Goal: Task Accomplishment & Management: Use online tool/utility

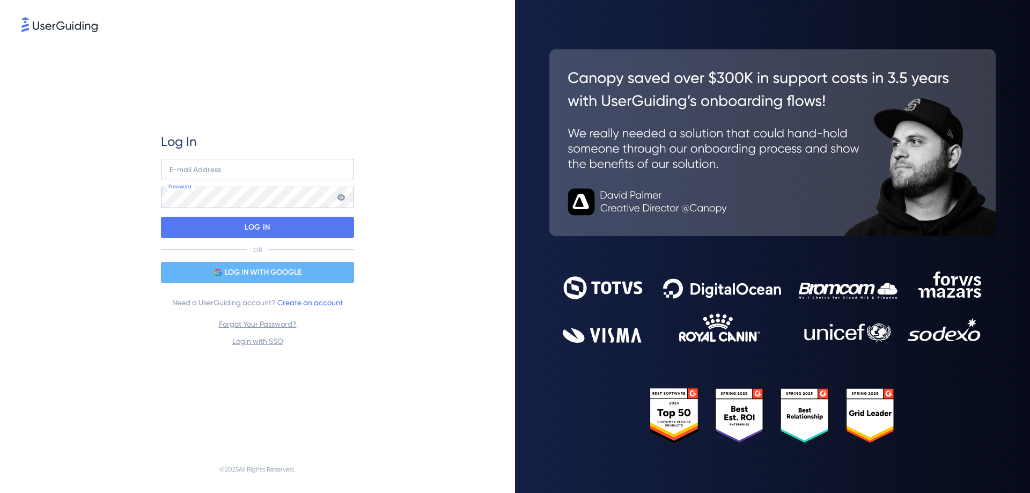
click at [238, 271] on span "LOG IN WITH GOOGLE" at bounding box center [263, 272] width 77 height 13
click at [237, 175] on input "email" at bounding box center [257, 169] width 193 height 21
type input "[EMAIL_ADDRESS][DOMAIN_NAME]"
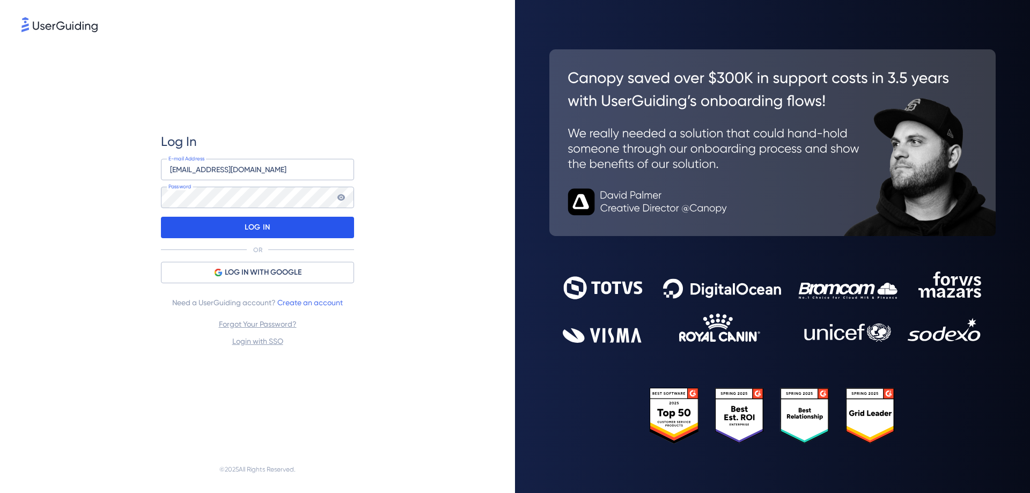
click at [241, 220] on div "LOG IN" at bounding box center [257, 227] width 193 height 21
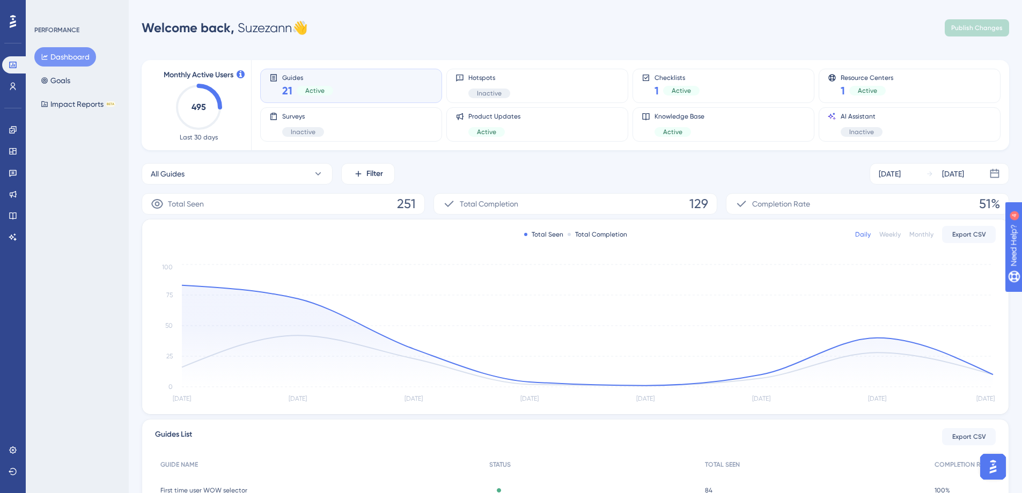
drag, startPoint x: 99, startPoint y: 224, endPoint x: 104, endPoint y: 220, distance: 6.5
click at [104, 220] on div "PERFORMANCE Dashboard Goals Impact Reports BETA" at bounding box center [77, 246] width 103 height 493
click at [15, 128] on icon at bounding box center [13, 130] width 9 height 9
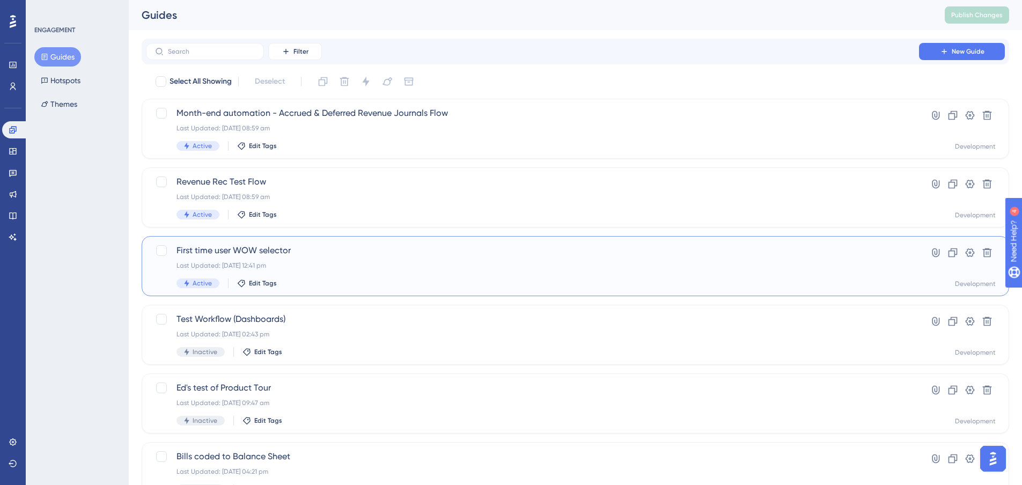
click at [320, 239] on div "First time user WOW selector Last Updated: [DATE] 12:41 pm Active Edit Tags Hyp…" at bounding box center [575, 266] width 867 height 60
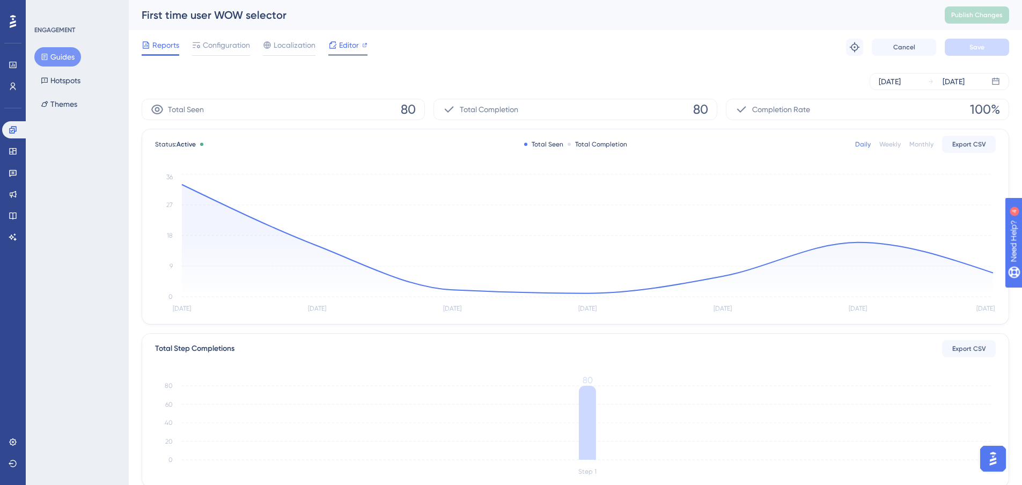
click at [344, 45] on span "Editor" at bounding box center [349, 45] width 20 height 13
click at [348, 40] on span "Editor" at bounding box center [349, 45] width 20 height 13
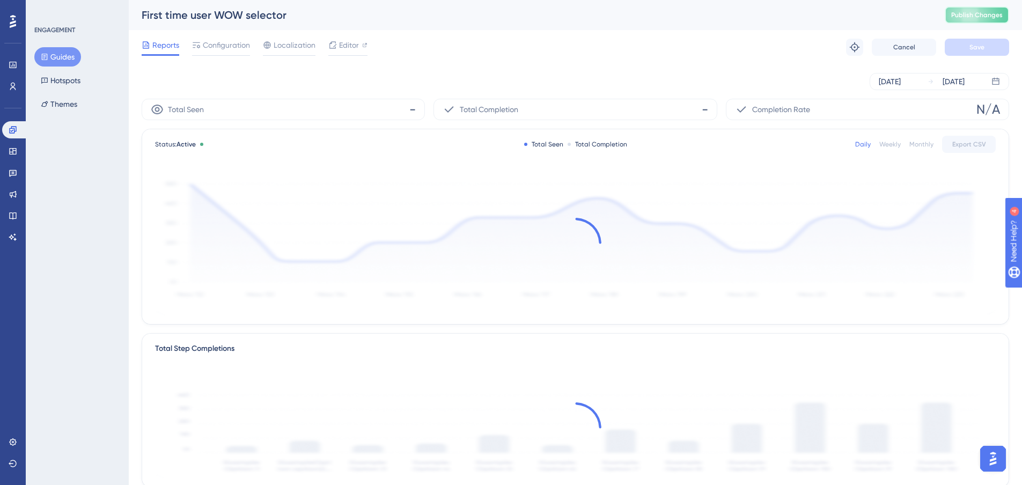
click at [982, 12] on span "Publish Changes" at bounding box center [977, 15] width 52 height 9
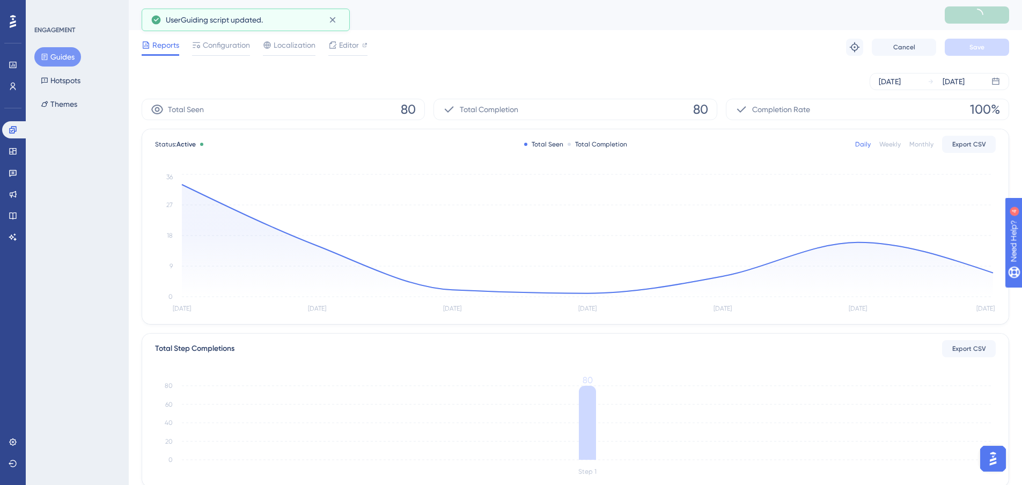
click at [67, 51] on button "Guides" at bounding box center [57, 56] width 47 height 19
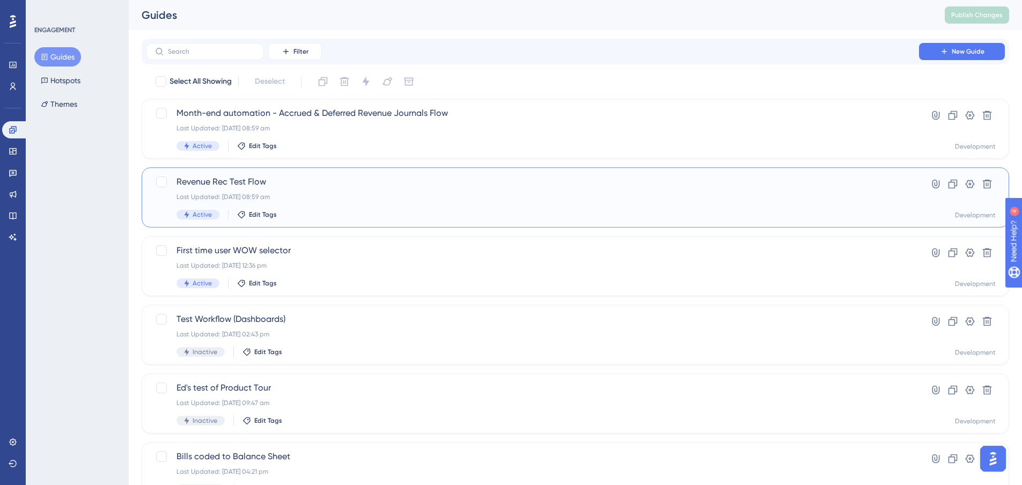
click at [381, 188] on span "Revenue Rec Test Flow" at bounding box center [533, 181] width 712 height 13
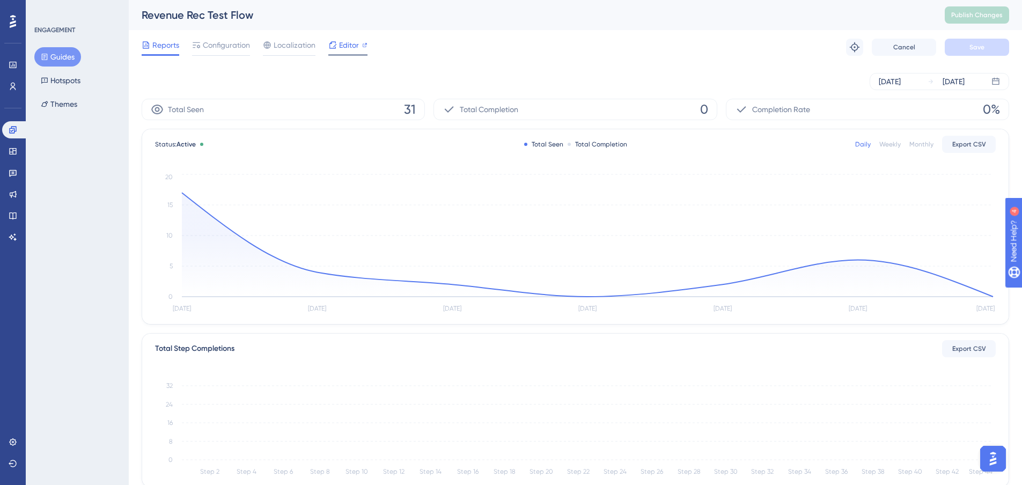
click at [347, 42] on span "Editor" at bounding box center [349, 45] width 20 height 13
